Goal: Task Accomplishment & Management: Use online tool/utility

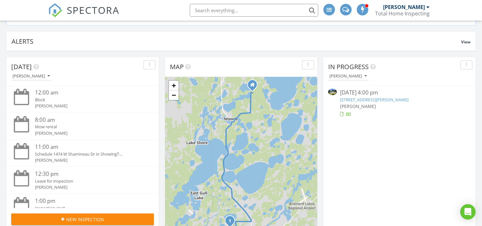
scroll to position [71, 0]
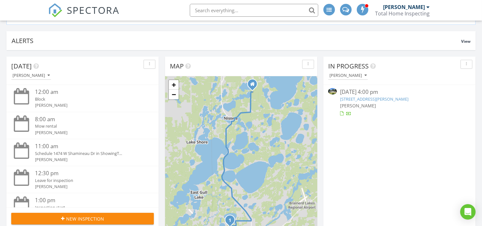
click at [373, 96] on link "[STREET_ADDRESS][PERSON_NAME]" at bounding box center [374, 99] width 68 height 6
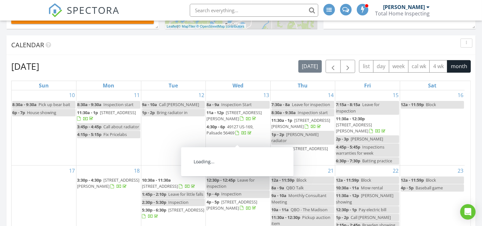
scroll to position [428, 0]
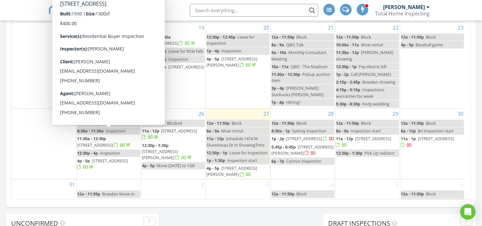
click at [165, 148] on span "[STREET_ADDRESS][PERSON_NAME]" at bounding box center [160, 154] width 36 height 12
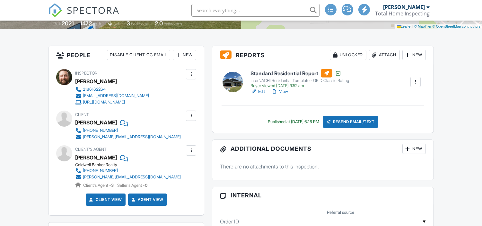
click at [297, 74] on h6 "Standard Residential Report" at bounding box center [299, 73] width 99 height 8
